Goal: Navigation & Orientation: Find specific page/section

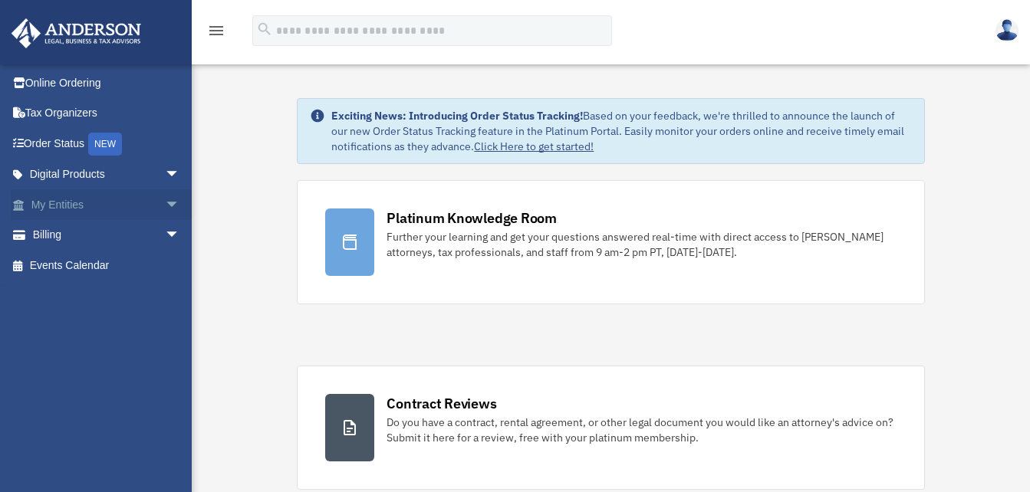
click at [167, 206] on span "arrow_drop_down" at bounding box center [180, 204] width 31 height 31
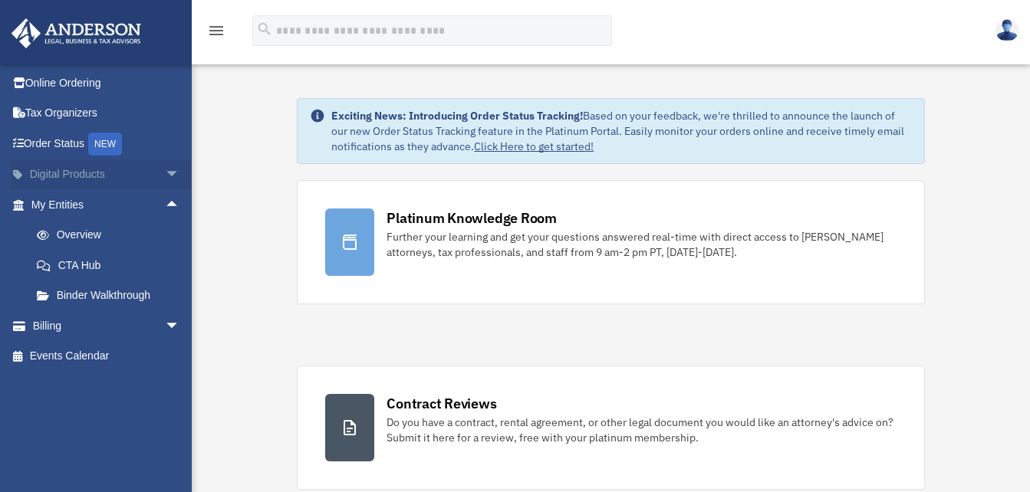
click at [166, 176] on span "arrow_drop_down" at bounding box center [180, 175] width 31 height 31
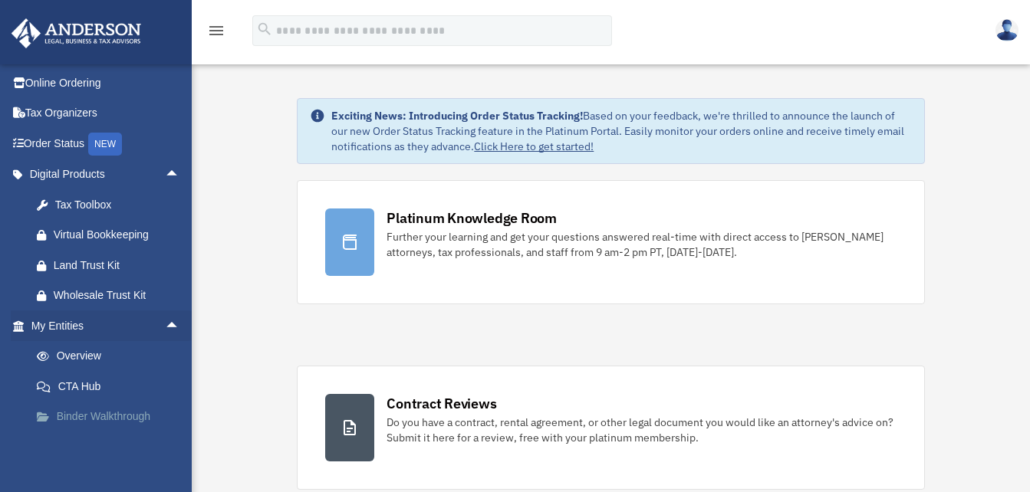
click at [92, 415] on link "Binder Walkthrough" at bounding box center [112, 417] width 182 height 31
click at [48, 114] on link "Tax Organizers" at bounding box center [107, 113] width 193 height 31
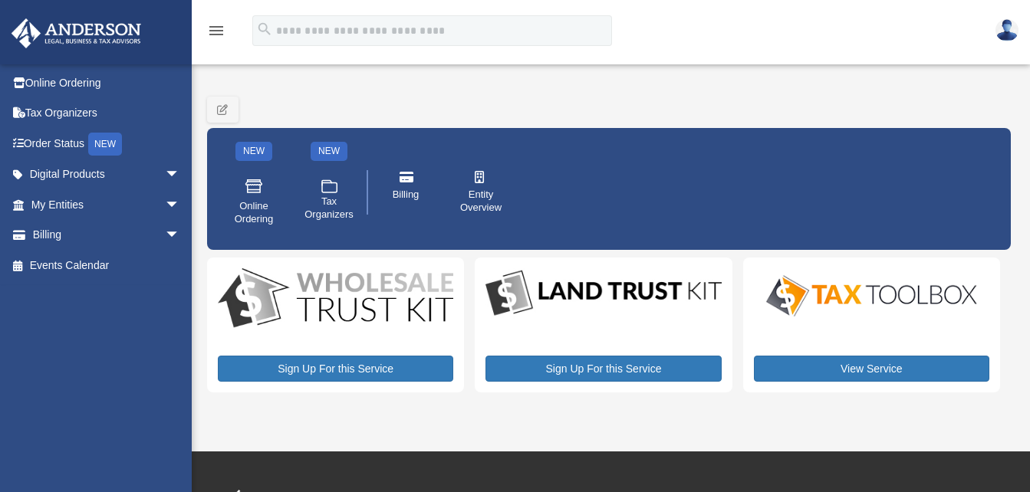
click at [38, 297] on div "marsquick@hotmail.com Sign Out marsquick@hotmail.com Online Ordering Tax Organi…" at bounding box center [101, 252] width 203 height 377
click at [224, 107] on icon "button" at bounding box center [223, 109] width 12 height 11
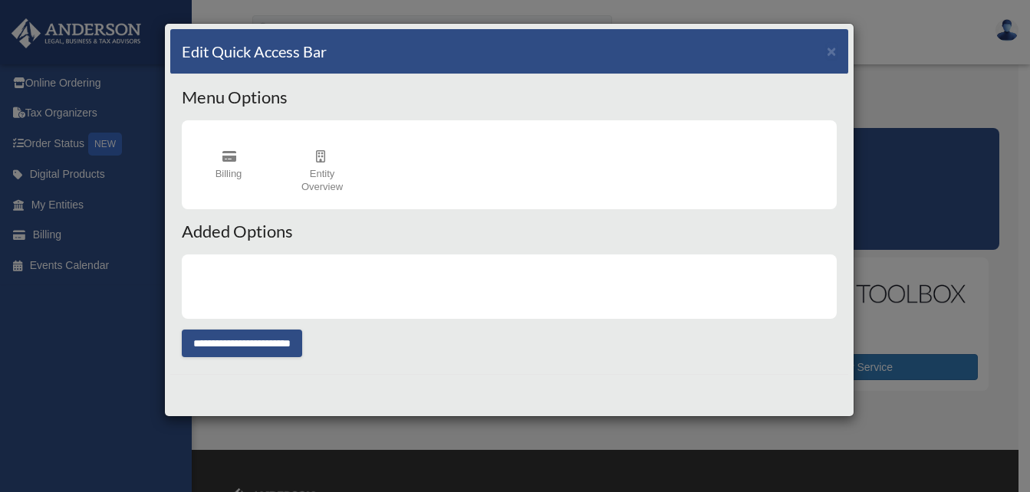
click at [838, 47] on div "Edit Quick Access Bar ×" at bounding box center [509, 51] width 678 height 45
click at [830, 56] on button "×" at bounding box center [832, 51] width 10 height 16
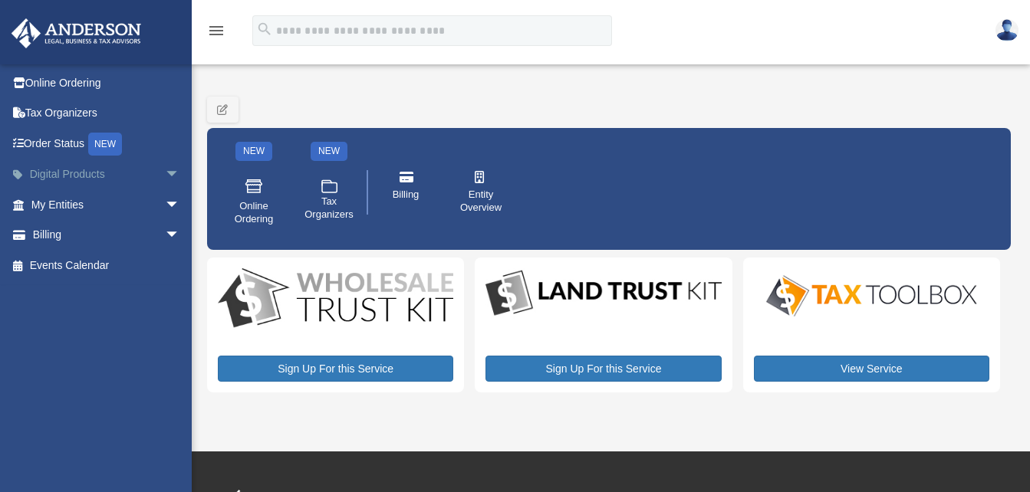
click at [165, 176] on span "arrow_drop_down" at bounding box center [180, 175] width 31 height 31
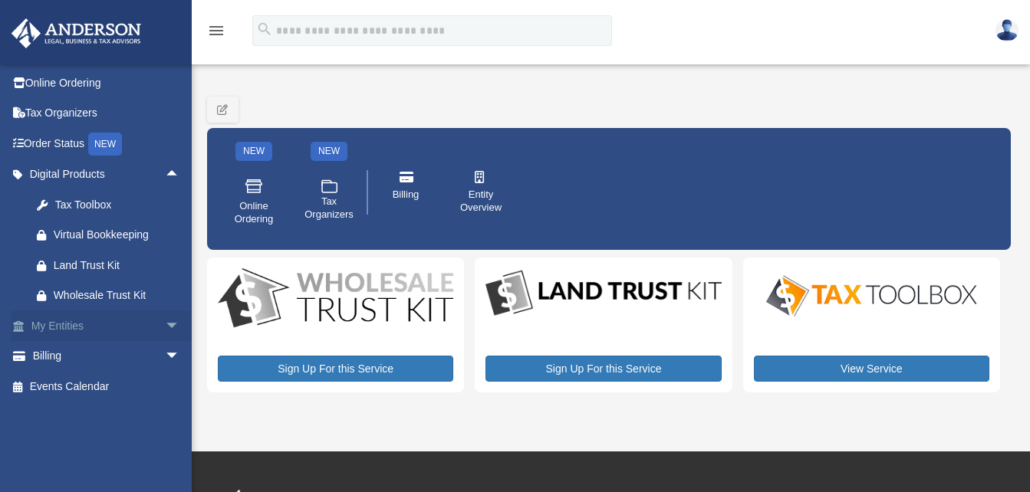
click at [165, 321] on span "arrow_drop_down" at bounding box center [180, 326] width 31 height 31
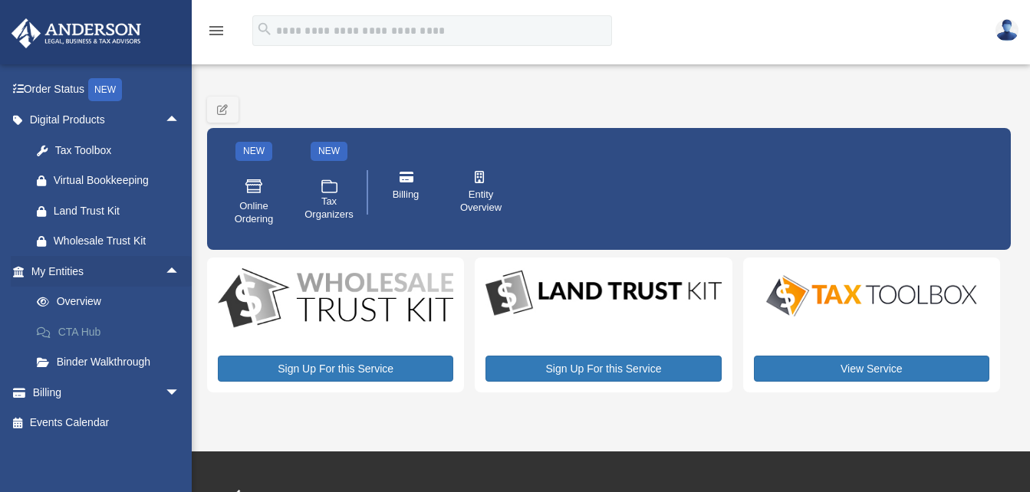
scroll to position [55, 0]
click at [165, 390] on span "arrow_drop_down" at bounding box center [180, 392] width 31 height 31
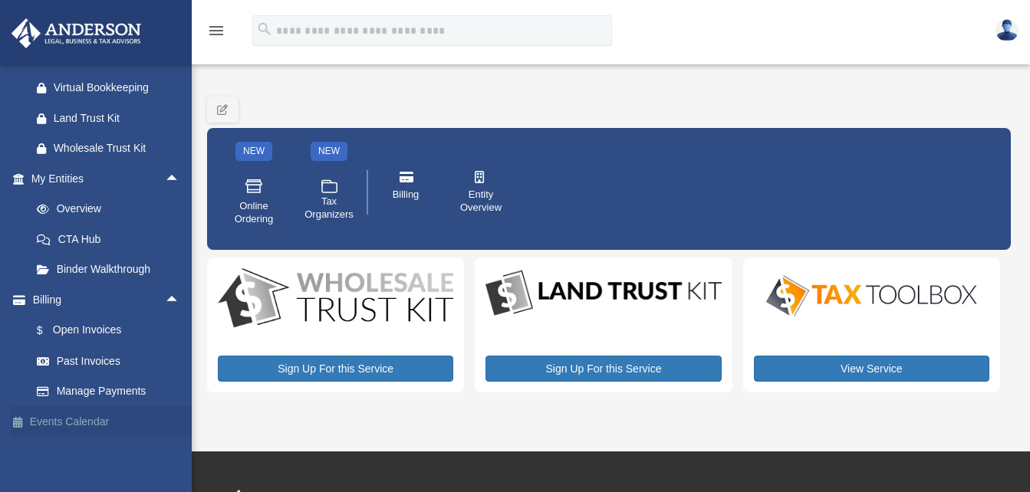
scroll to position [0, 0]
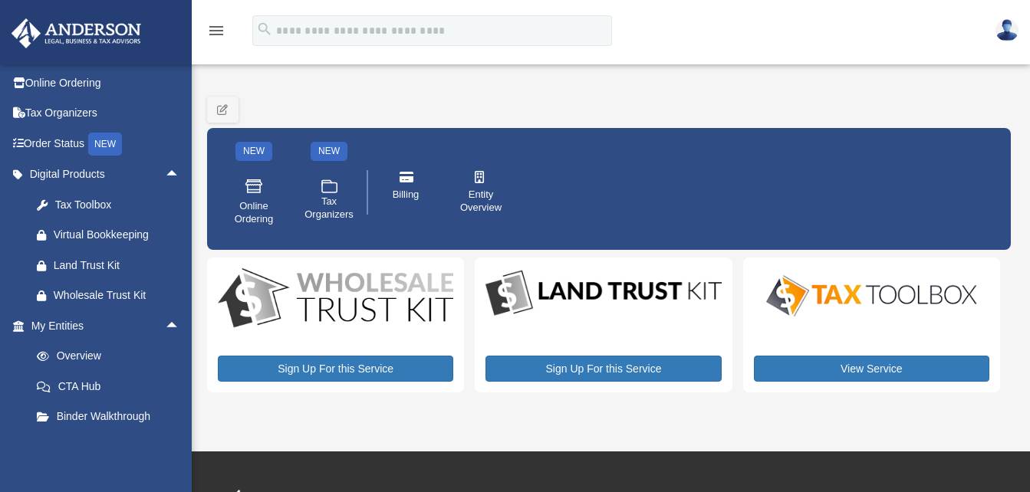
click at [1003, 30] on img at bounding box center [1007, 30] width 23 height 22
click at [217, 35] on icon "menu" at bounding box center [216, 30] width 18 height 18
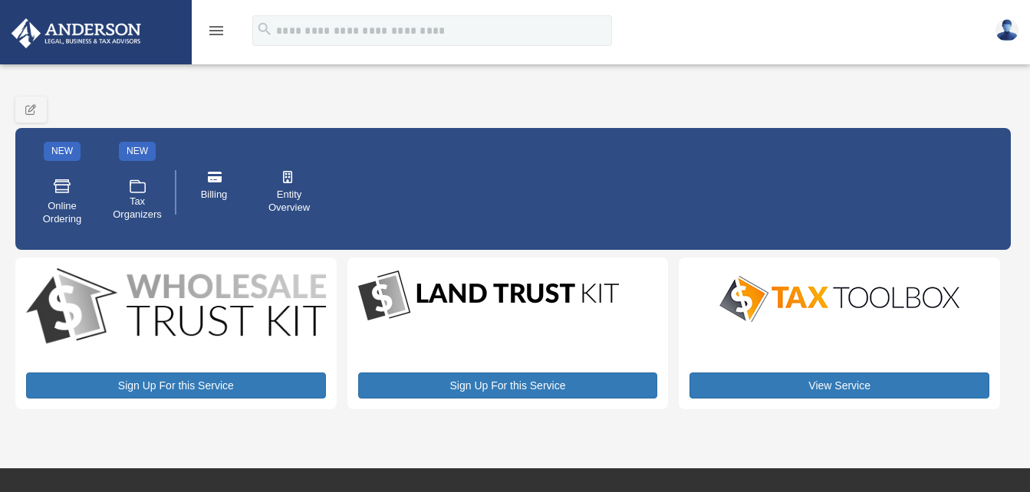
click at [217, 35] on icon "menu" at bounding box center [216, 30] width 18 height 18
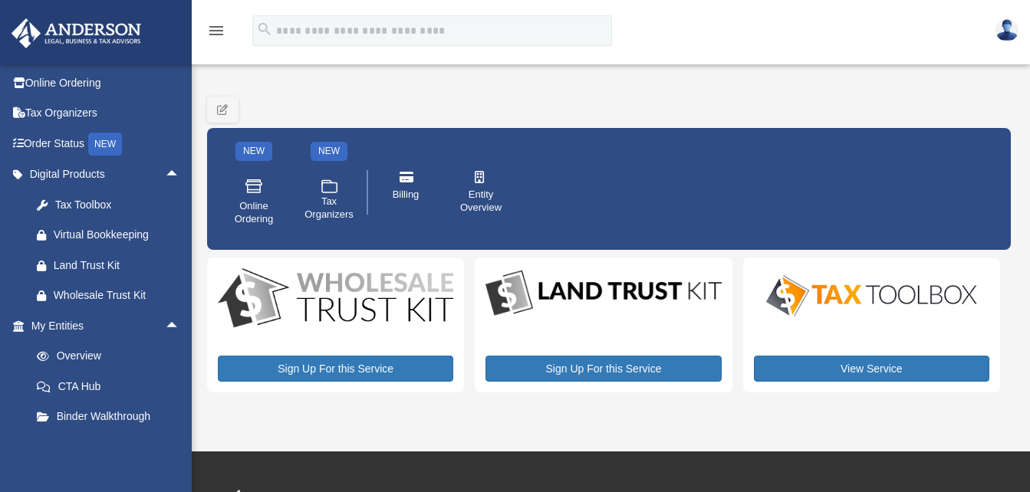
click at [77, 26] on img at bounding box center [76, 33] width 139 height 30
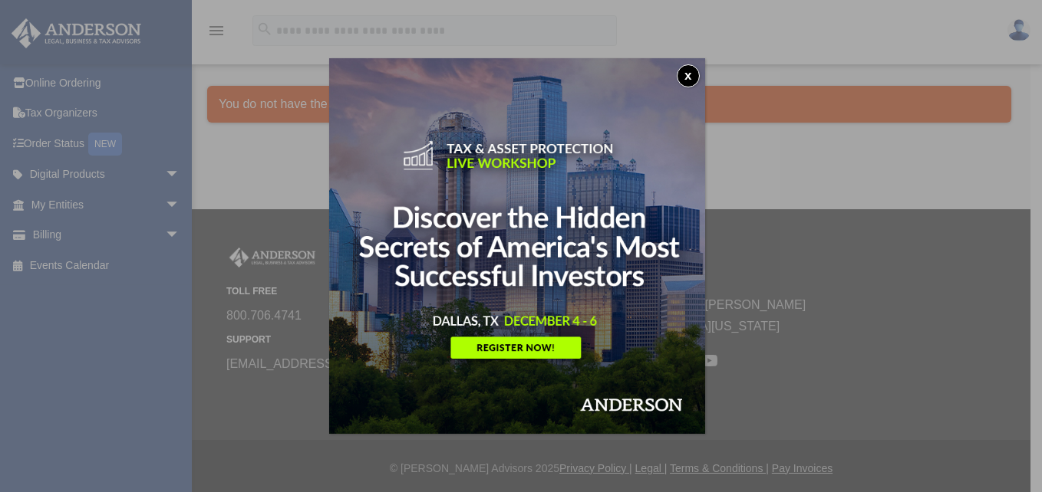
click at [694, 69] on button "x" at bounding box center [688, 75] width 23 height 23
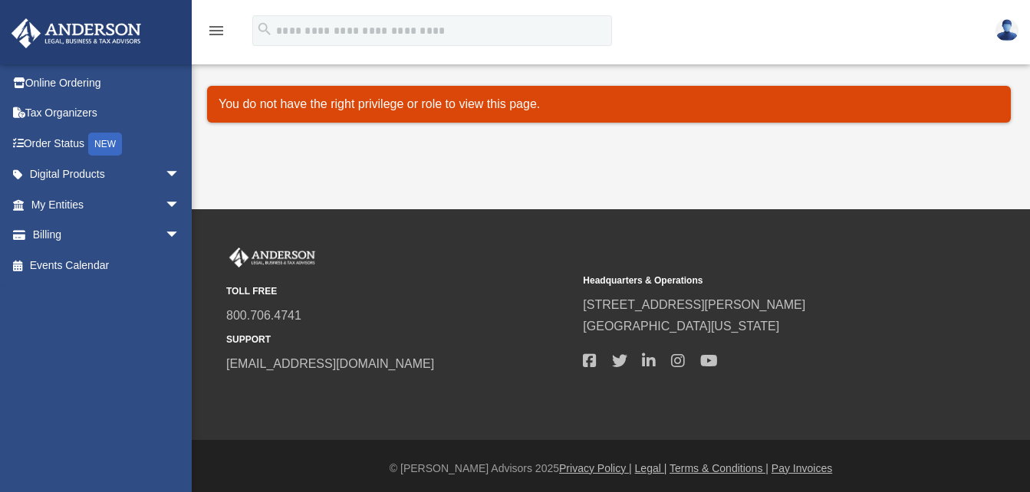
click at [101, 29] on img at bounding box center [76, 33] width 139 height 30
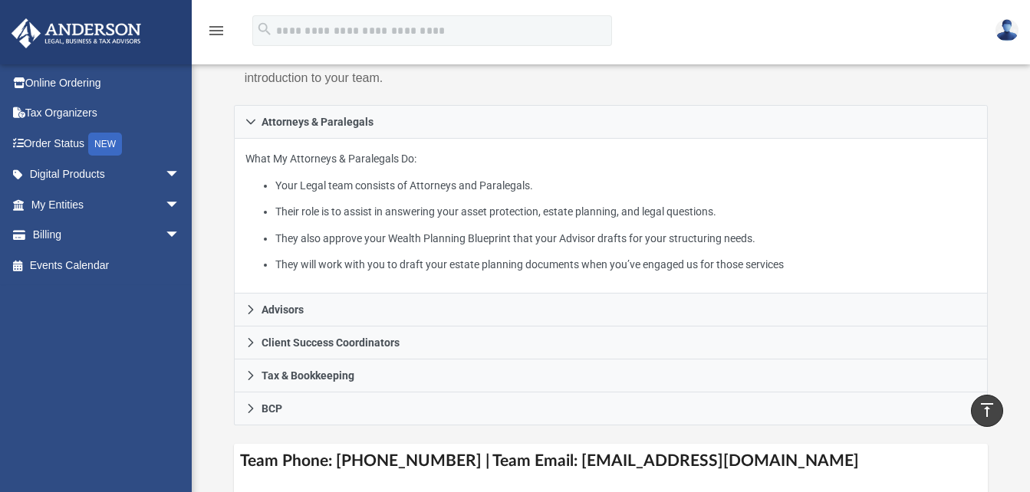
scroll to position [260, 0]
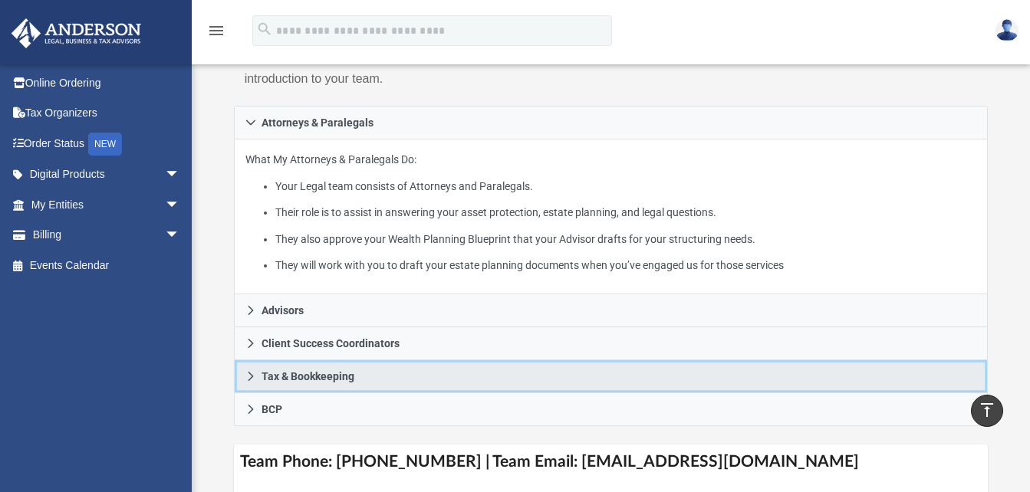
click at [330, 371] on span "Tax & Bookkeeping" at bounding box center [308, 376] width 93 height 11
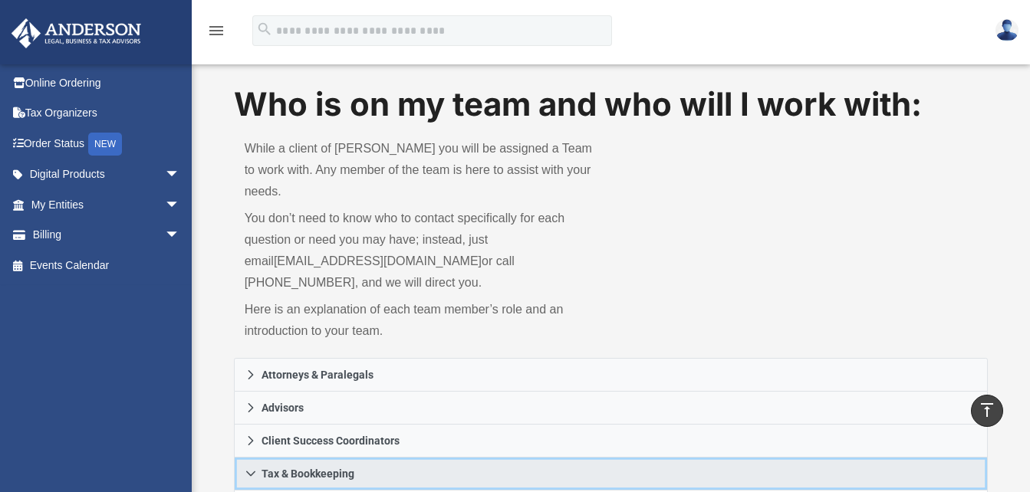
scroll to position [0, 0]
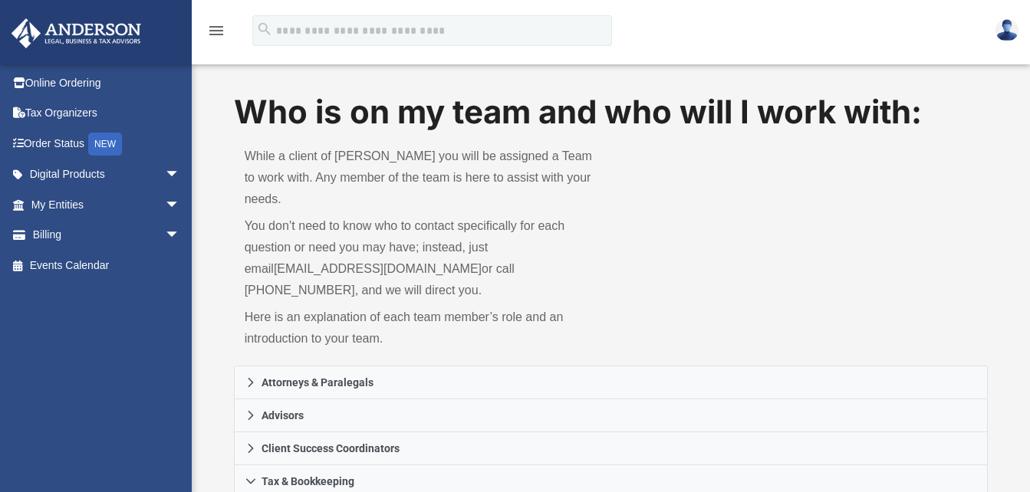
click at [70, 25] on img at bounding box center [76, 33] width 139 height 30
